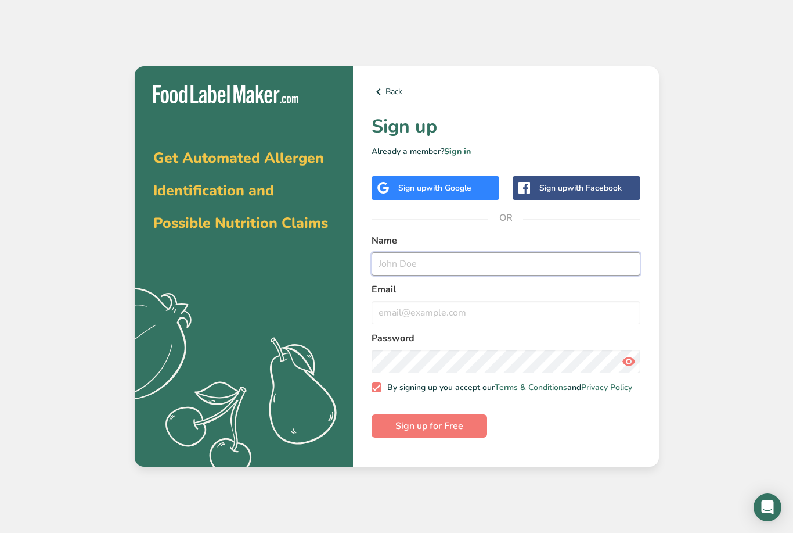
click at [441, 275] on input "text" at bounding box center [506, 263] width 269 height 23
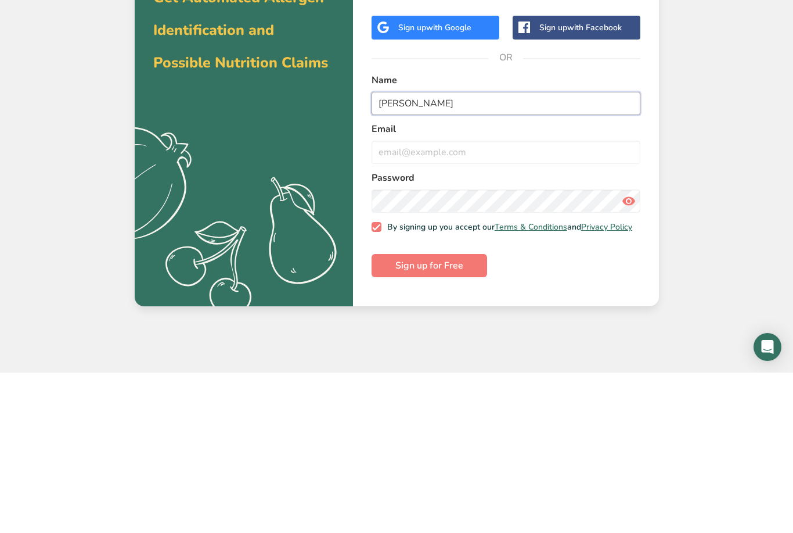
type input "[PERSON_NAME]"
type input "djardines"
type input "[EMAIL_ADDRESS][DOMAIN_NAME]"
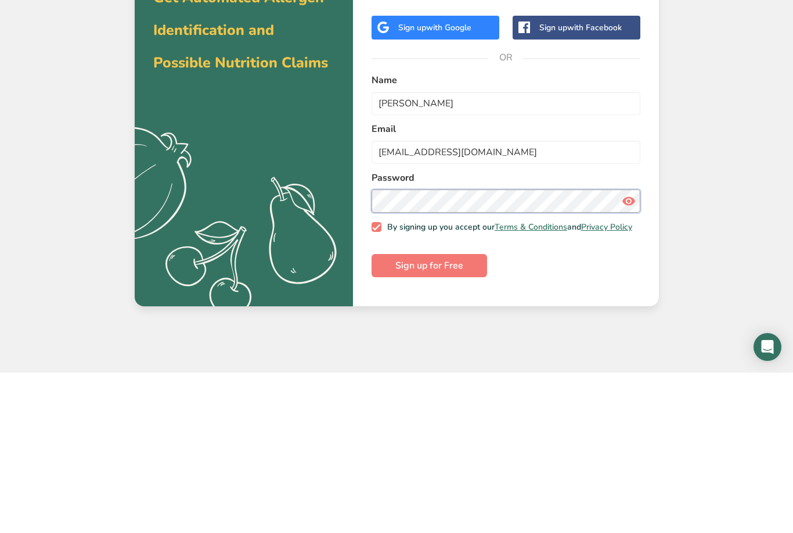
scroll to position [37, 0]
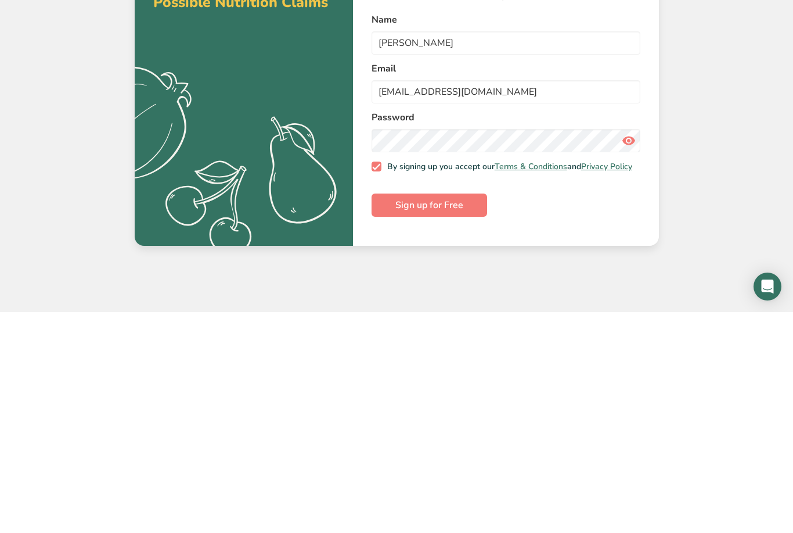
click at [372, 382] on span at bounding box center [377, 387] width 10 height 10
click at [372, 383] on input "By signing up you accept our Terms & Conditions and Privacy Policy" at bounding box center [376, 387] width 8 height 8
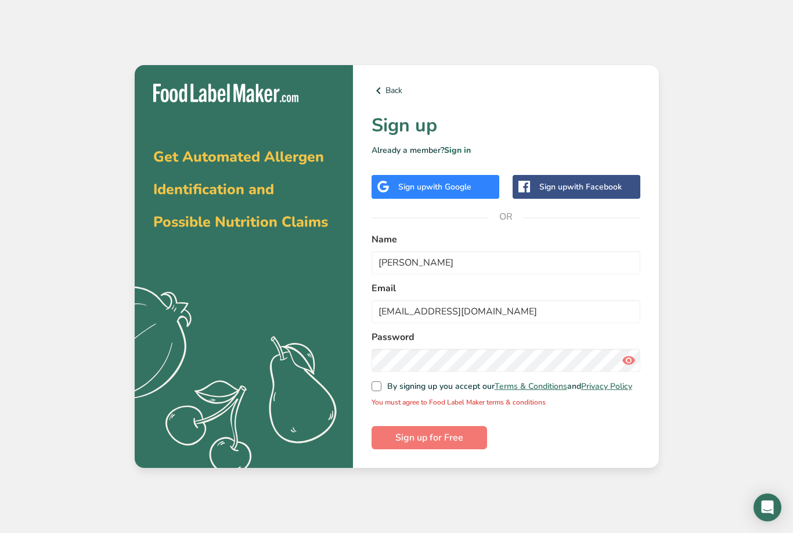
click at [373, 381] on span at bounding box center [377, 386] width 10 height 10
click at [373, 382] on input "By signing up you accept our Terms & Conditions and Privacy Policy" at bounding box center [376, 386] width 8 height 8
checkbox input "true"
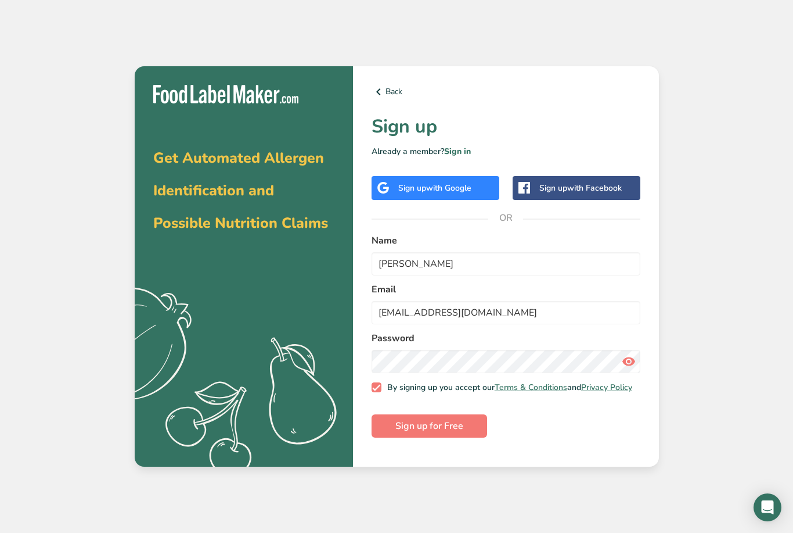
click at [398, 419] on span "Sign up for Free" at bounding box center [429, 426] width 68 height 14
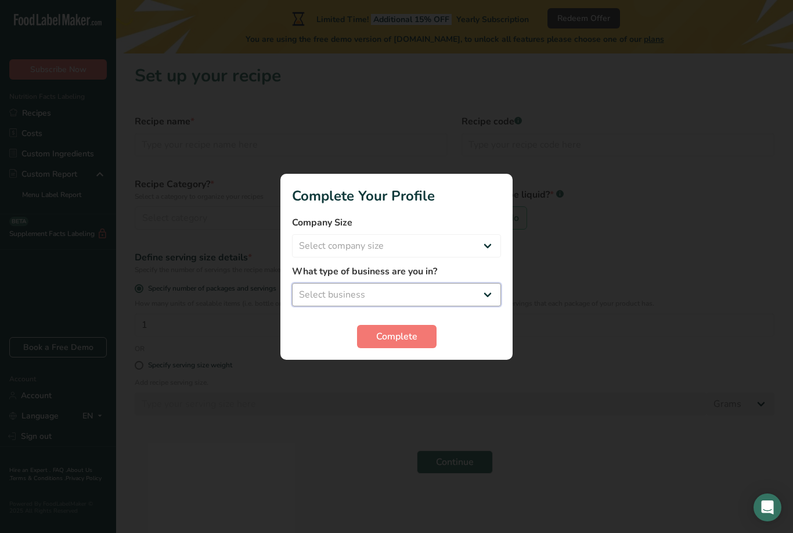
click at [314, 283] on select "Select business Packaged Food Manufacturer Restaurant & Cafe Bakery Meal Plans …" at bounding box center [396, 294] width 209 height 23
click at [307, 290] on select "Packaged Food Manufacturer Restaurant & Cafe Bakery Meal Plans & Catering Compa…" at bounding box center [396, 294] width 209 height 23
click at [413, 292] on select "Packaged Food Manufacturer Restaurant & Cafe Bakery Meal Plans & Catering Compa…" at bounding box center [396, 294] width 209 height 23
click at [456, 283] on select "Packaged Food Manufacturer Restaurant & Cafe Bakery Meal Plans & Catering Compa…" at bounding box center [396, 294] width 209 height 23
click at [485, 252] on select "Select company size Fewer than 10 Employees 10 to 50 Employees 51 to 500 Employ…" at bounding box center [396, 245] width 209 height 23
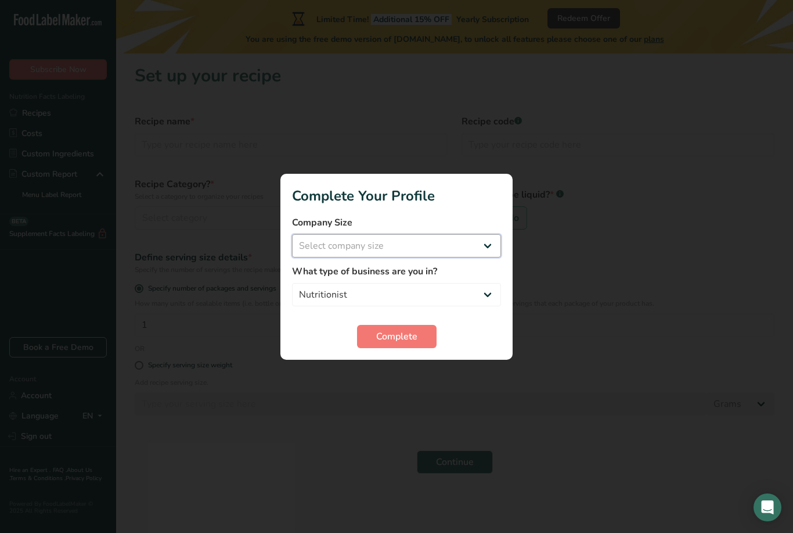
select select "5"
click at [475, 254] on select "Select company size Fewer than 10 Employees 10 to 50 Employees 51 to 500 Employ…" at bounding box center [396, 245] width 209 height 23
select select "1"
click at [367, 344] on button "Complete" at bounding box center [397, 336] width 80 height 23
click at [375, 335] on div "Complete" at bounding box center [396, 336] width 209 height 23
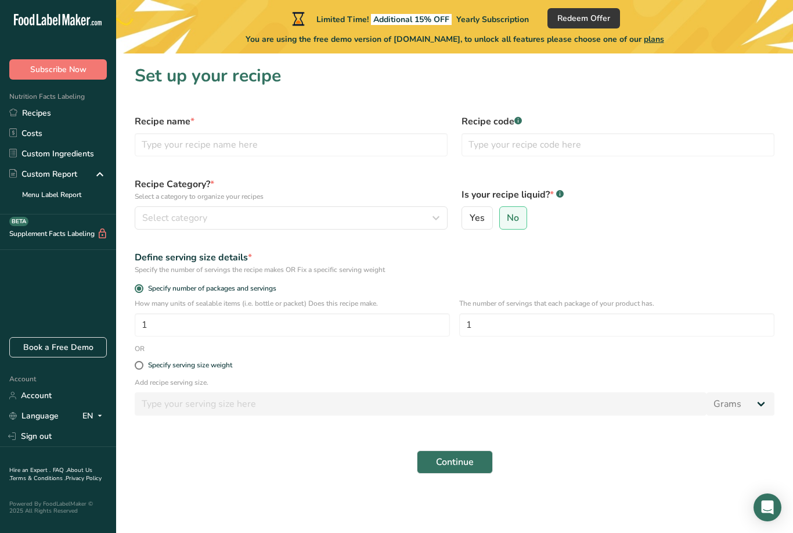
scroll to position [37, 0]
click at [390, 114] on label "Recipe name *" at bounding box center [291, 121] width 313 height 14
click at [316, 148] on input "text" at bounding box center [291, 144] width 313 height 23
type input "DJ’s Beer"
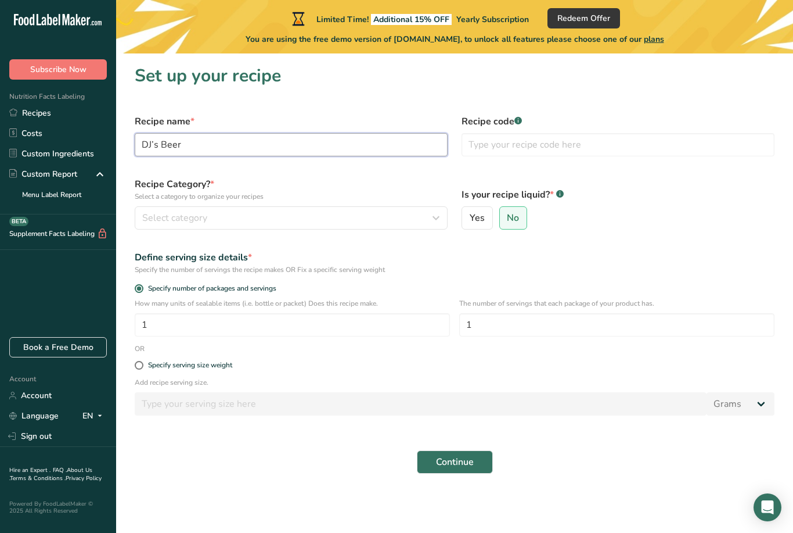
click at [166, 226] on button "Select category" at bounding box center [291, 217] width 313 height 23
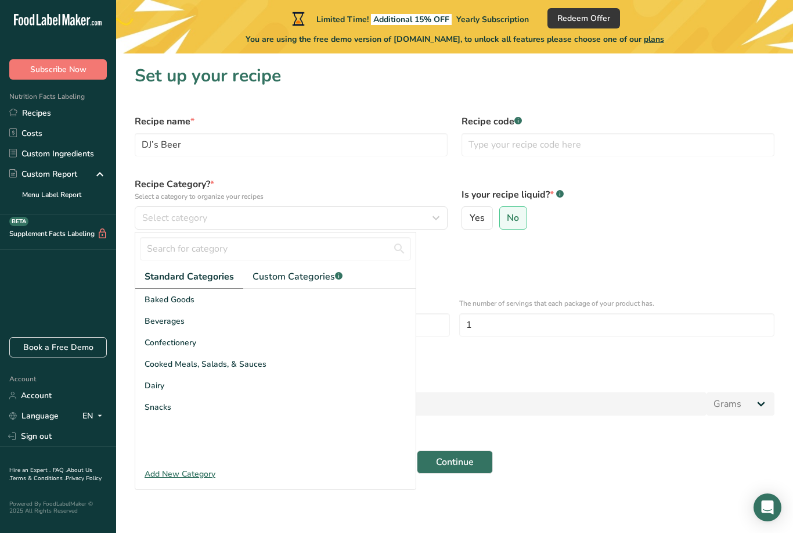
click at [153, 319] on span "Beverages" at bounding box center [165, 321] width 40 height 12
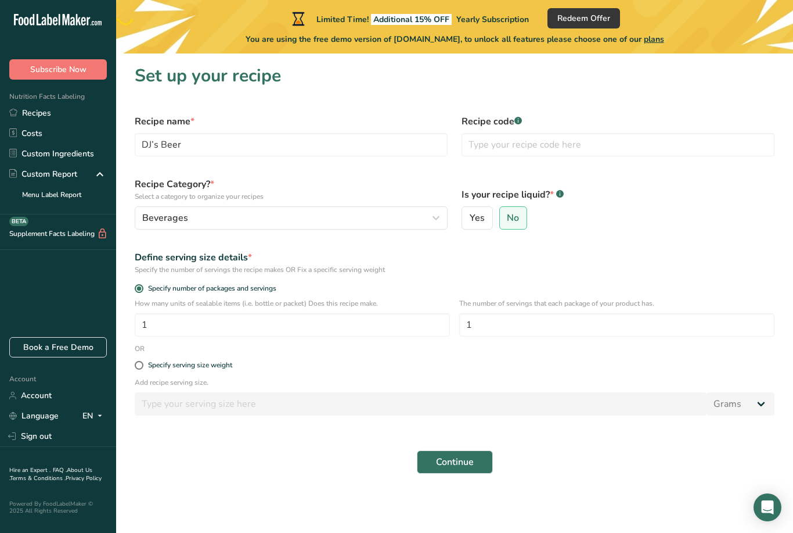
click at [478, 218] on span "Yes" at bounding box center [477, 218] width 15 height 12
click at [470, 218] on input "Yes" at bounding box center [466, 218] width 8 height 8
radio input "true"
radio input "false"
select select "22"
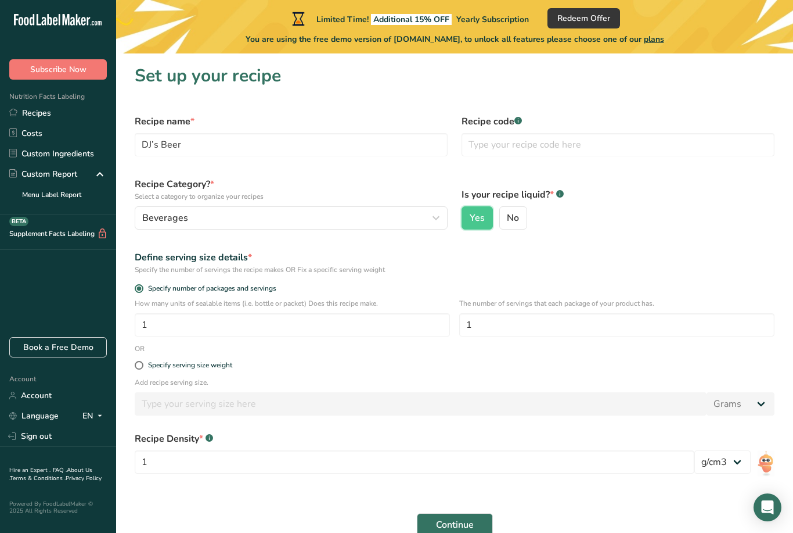
click at [138, 364] on span at bounding box center [139, 365] width 9 height 9
click at [138, 364] on input "Specify serving size weight" at bounding box center [139, 365] width 8 height 8
radio input "true"
radio input "false"
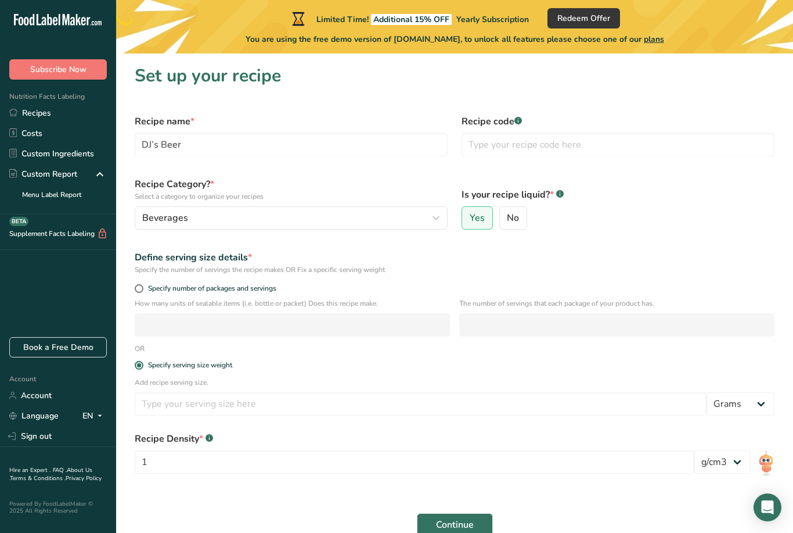
click at [135, 363] on span at bounding box center [139, 365] width 9 height 9
click at [135, 363] on input "Specify serving size weight" at bounding box center [139, 365] width 8 height 8
click at [138, 289] on span at bounding box center [139, 288] width 9 height 9
click at [138, 289] on input "Specify number of packages and servings" at bounding box center [139, 289] width 8 height 8
radio input "true"
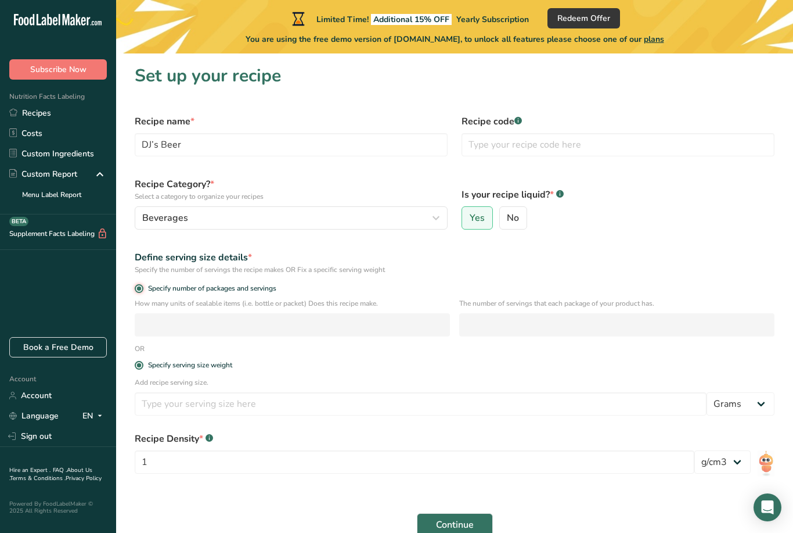
radio input "false"
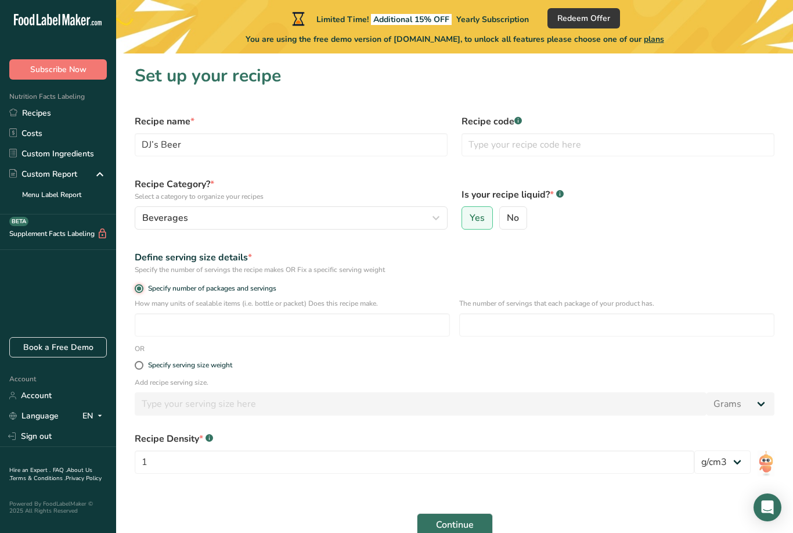
scroll to position [22, 0]
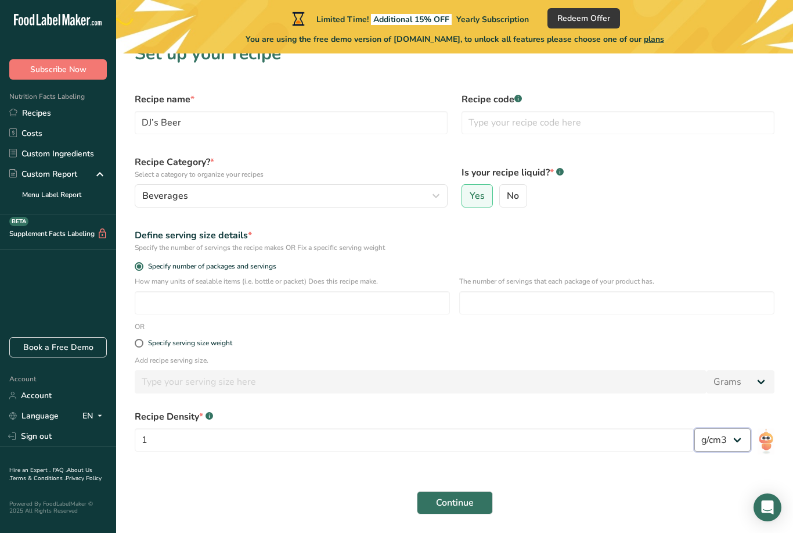
click at [742, 434] on select "lb/ft3 g/cm3" at bounding box center [723, 439] width 56 height 23
click at [441, 499] on span "Continue" at bounding box center [455, 502] width 38 height 14
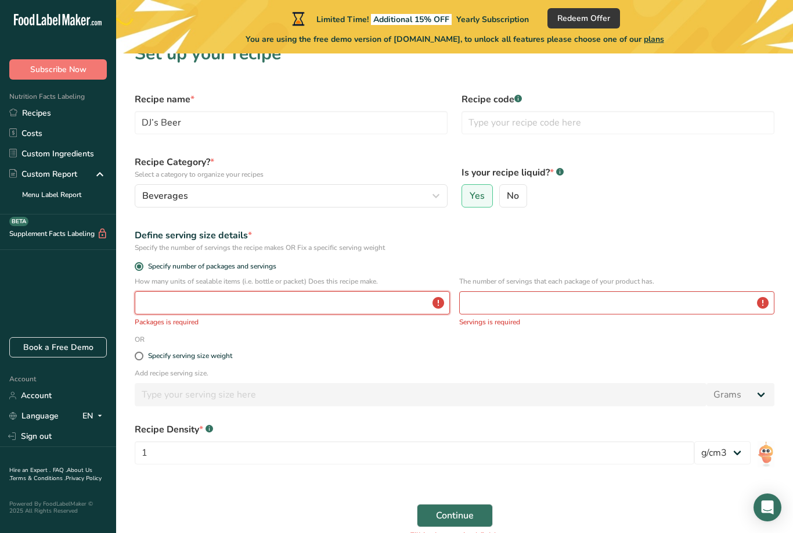
click at [333, 309] on input "number" at bounding box center [292, 302] width 315 height 23
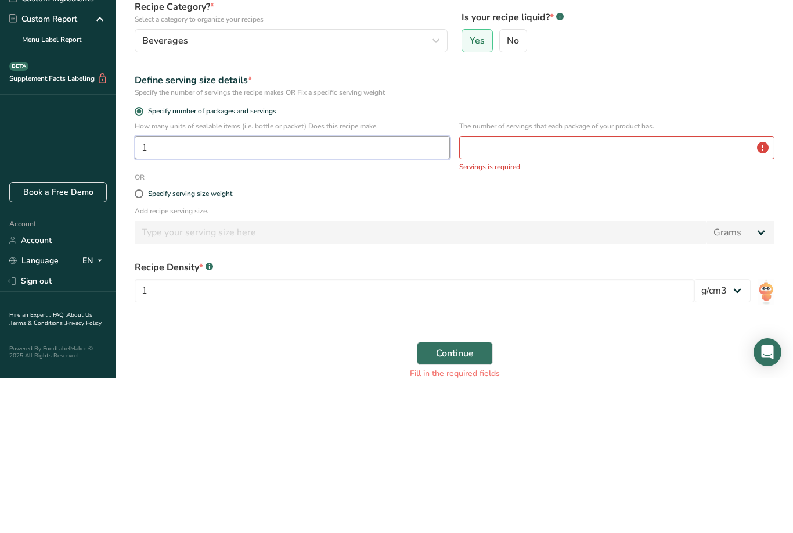
type input "1"
click at [507, 291] on input "number" at bounding box center [616, 302] width 315 height 23
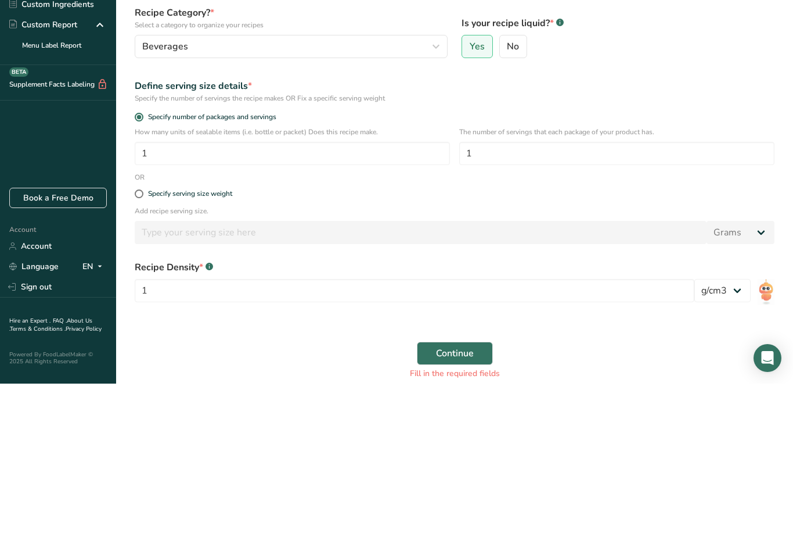
scroll to position [37, 0]
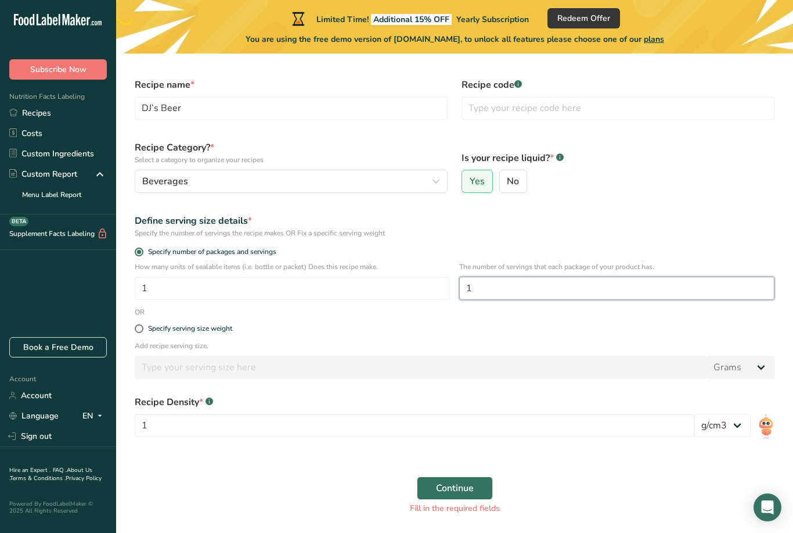
type input "1"
click at [436, 486] on span "Continue" at bounding box center [455, 488] width 38 height 14
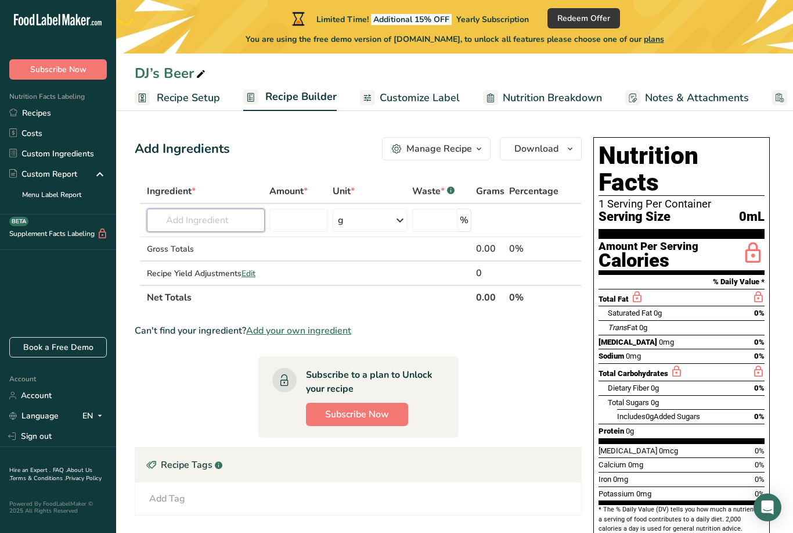
click at [177, 226] on input "text" at bounding box center [206, 219] width 118 height 23
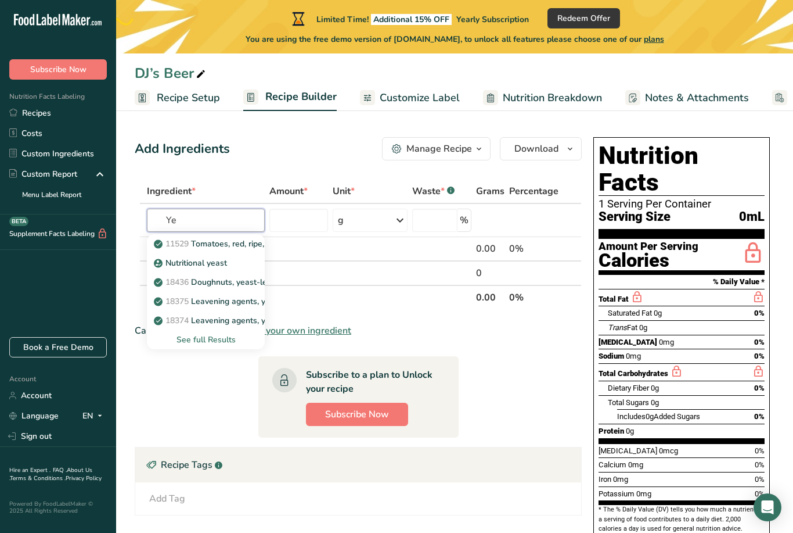
type input "Y"
